Goal: Task Accomplishment & Management: Manage account settings

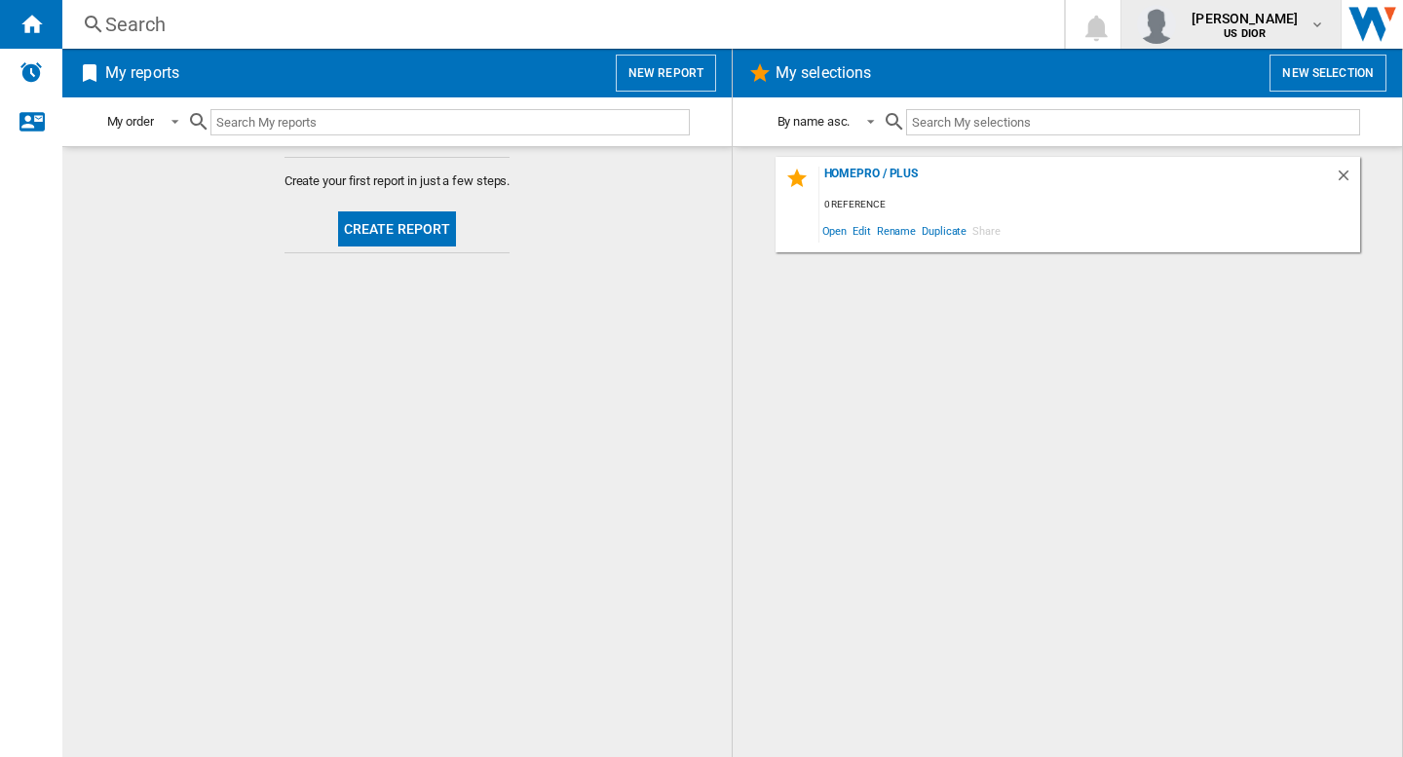
click at [1238, 20] on span "[PERSON_NAME]" at bounding box center [1245, 18] width 106 height 19
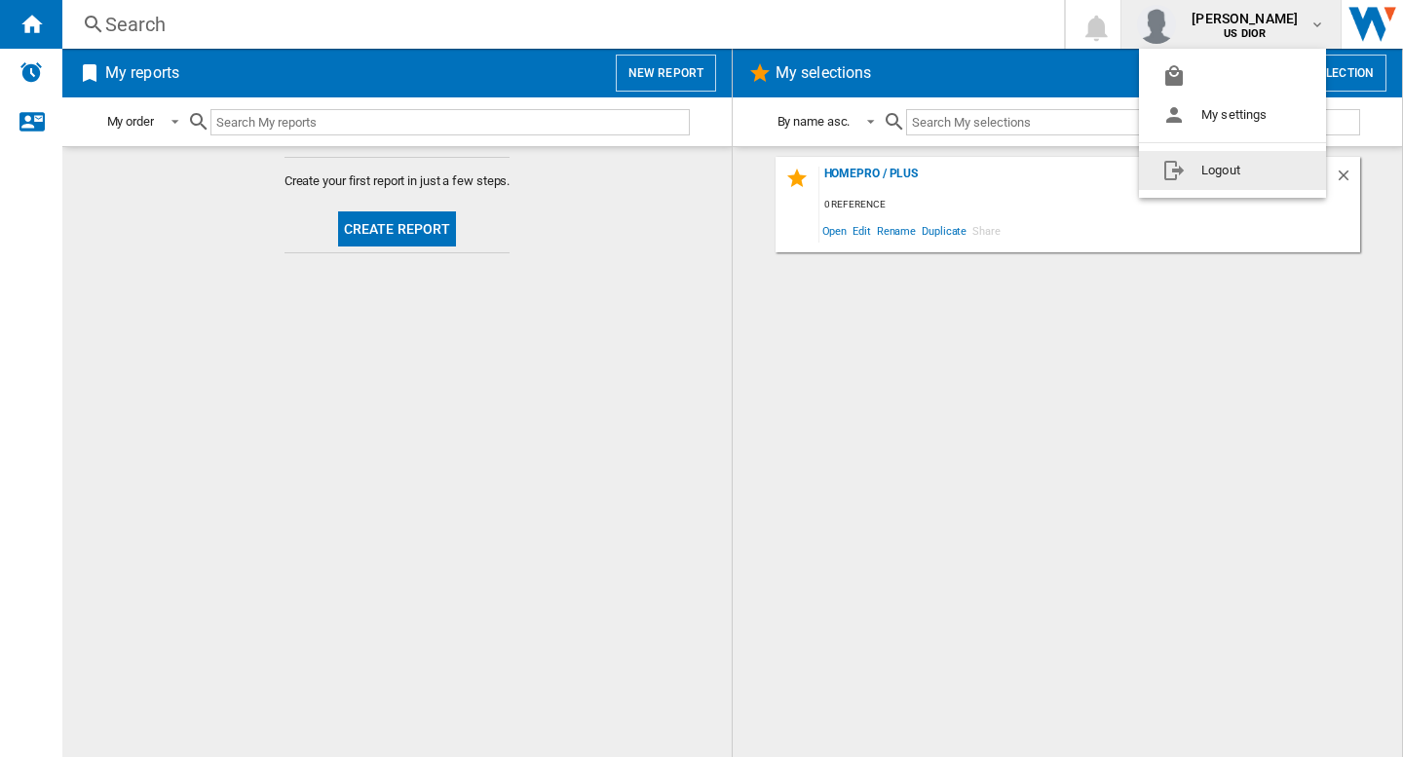
click at [1211, 170] on button "Logout" at bounding box center [1232, 170] width 187 height 39
